Goal: Communication & Community: Ask a question

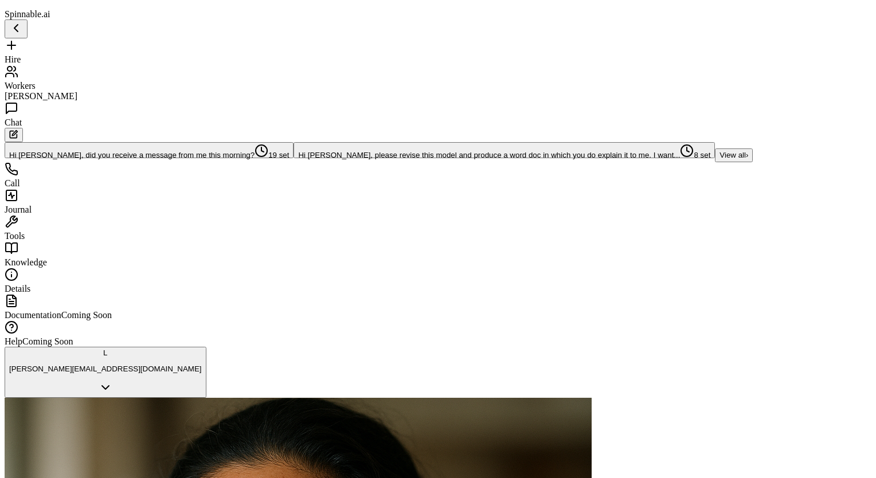
scroll to position [8394, 0]
click at [32, 81] on span "Workers" at bounding box center [20, 86] width 31 height 10
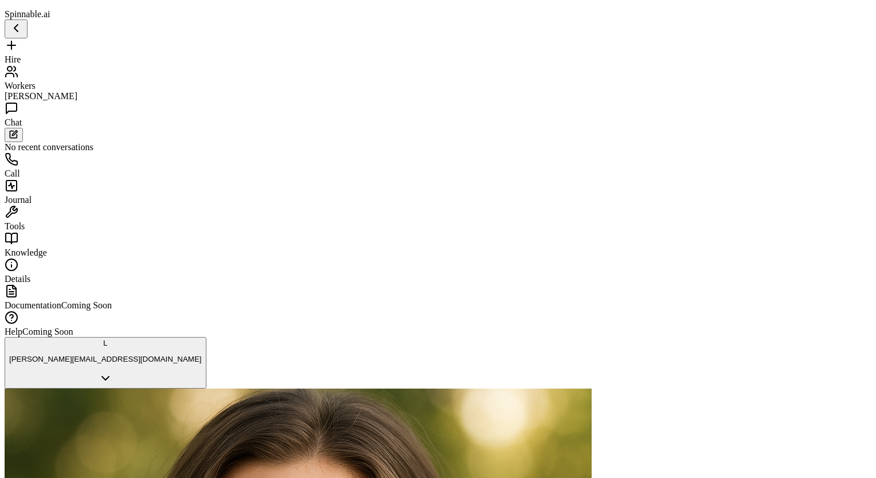
type textarea "**********"
